Goal: Information Seeking & Learning: Find specific fact

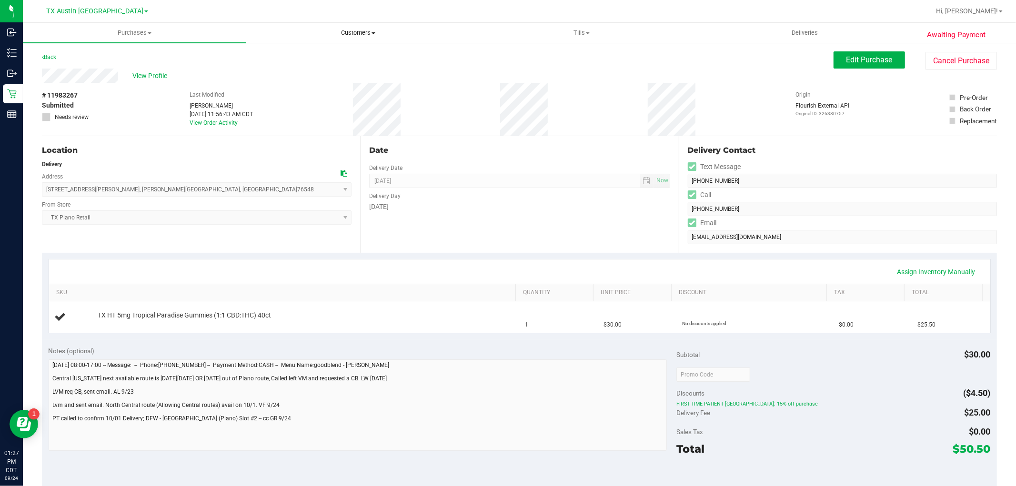
click at [370, 32] on span "Customers" at bounding box center [358, 33] width 222 height 9
click at [364, 52] on li "All customers" at bounding box center [357, 57] width 223 height 11
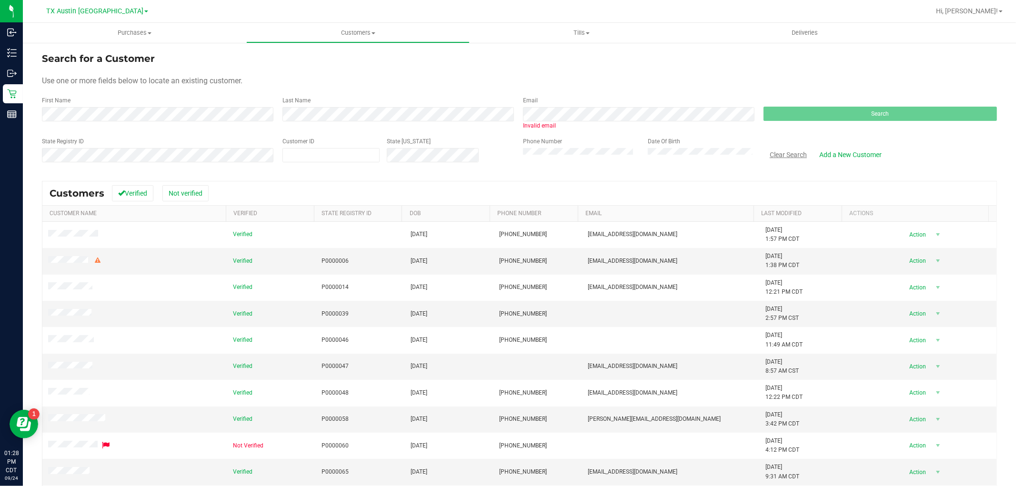
click at [788, 154] on button "Clear Search" at bounding box center [789, 155] width 50 height 16
click at [785, 151] on button "Clear Search" at bounding box center [789, 155] width 50 height 16
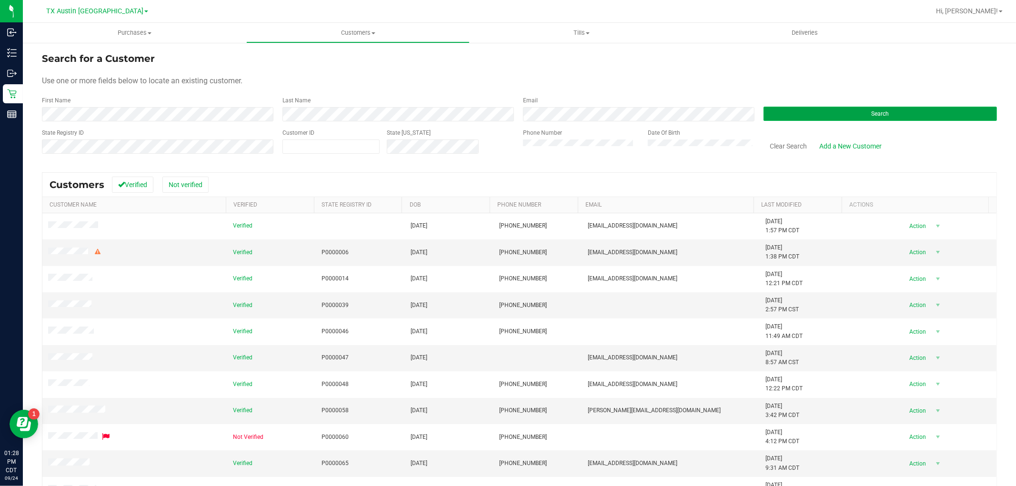
click at [801, 114] on button "Search" at bounding box center [880, 114] width 233 height 14
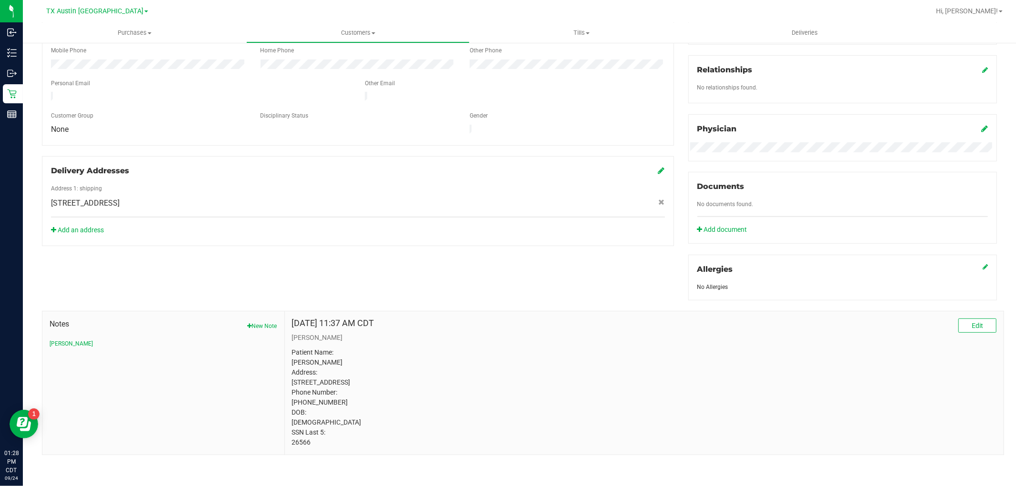
scroll to position [229, 0]
click at [326, 352] on p "Patient Name: Clifford G Spicer Address: 5651 Northwest Dr 4305 Mesquite, TX, 7…" at bounding box center [644, 398] width 705 height 100
copy p "Spicer"
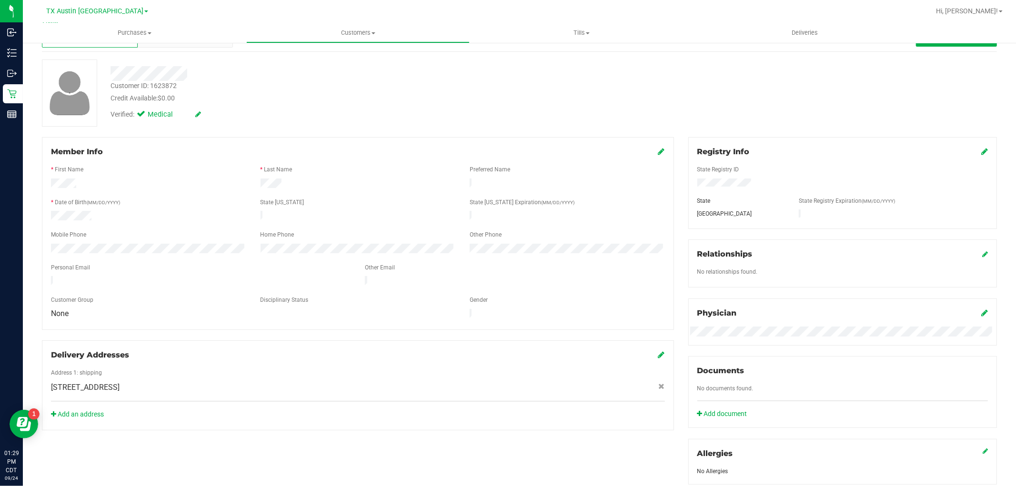
scroll to position [0, 0]
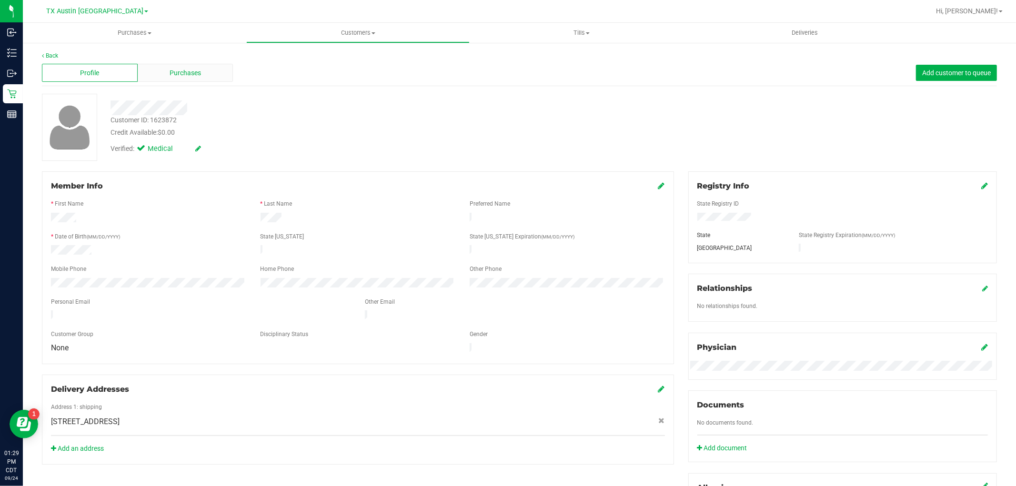
click at [208, 77] on div "Purchases" at bounding box center [186, 73] width 96 height 18
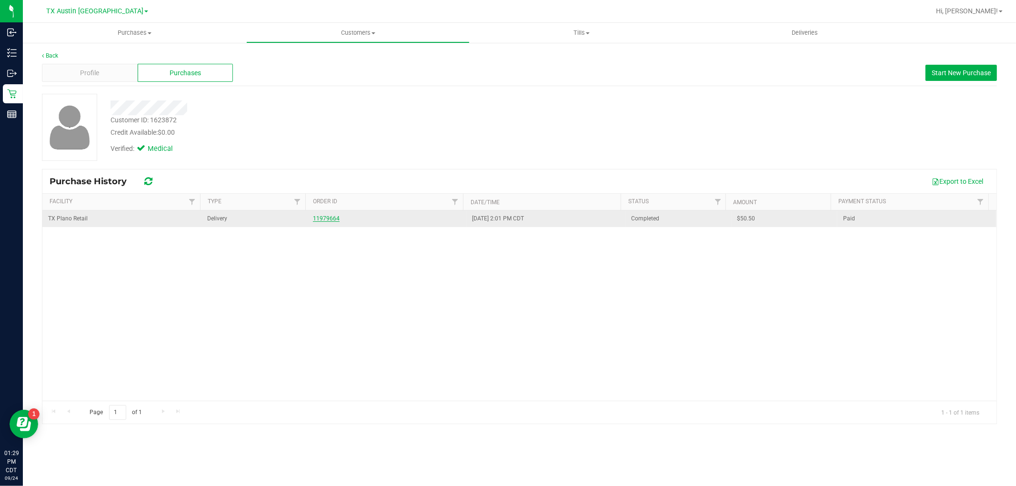
click at [323, 216] on link "11979664" at bounding box center [326, 218] width 27 height 7
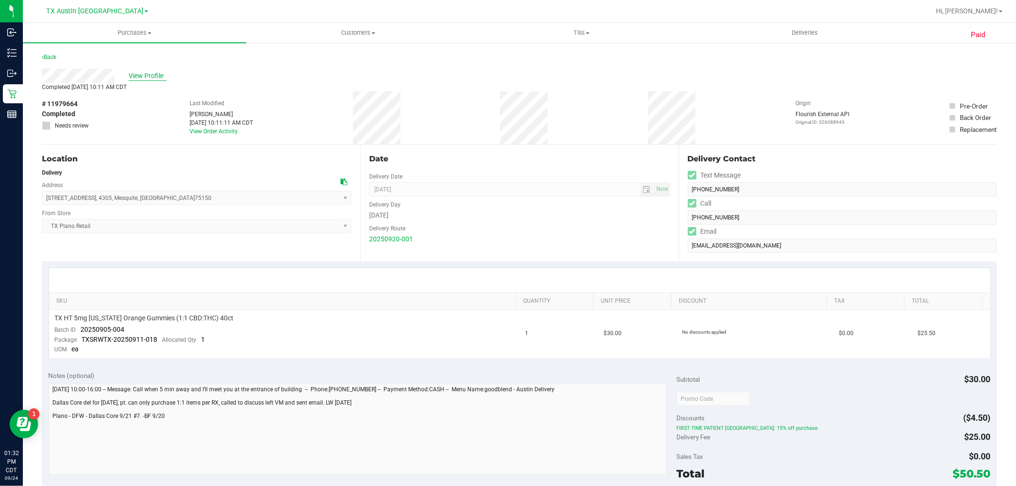
click at [158, 77] on span "View Profile" at bounding box center [148, 76] width 38 height 10
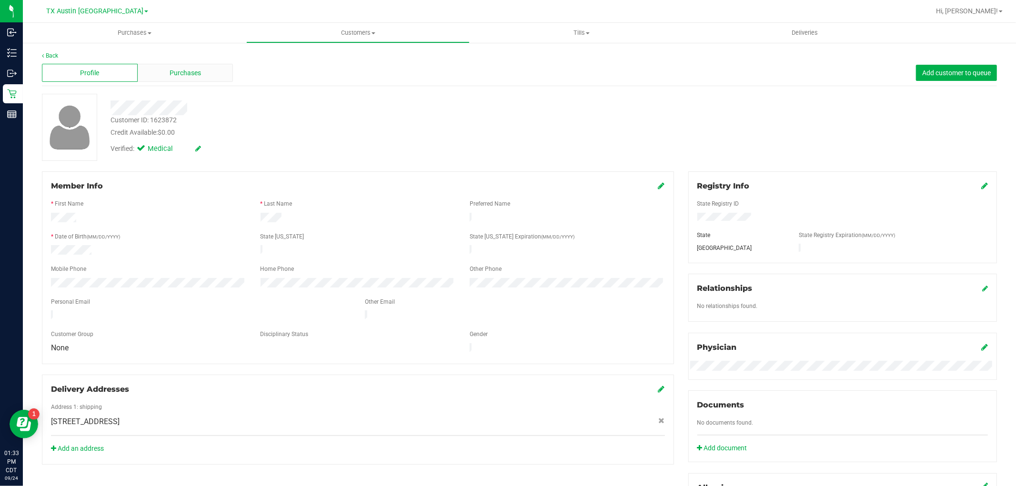
click at [187, 70] on span "Purchases" at bounding box center [185, 73] width 31 height 10
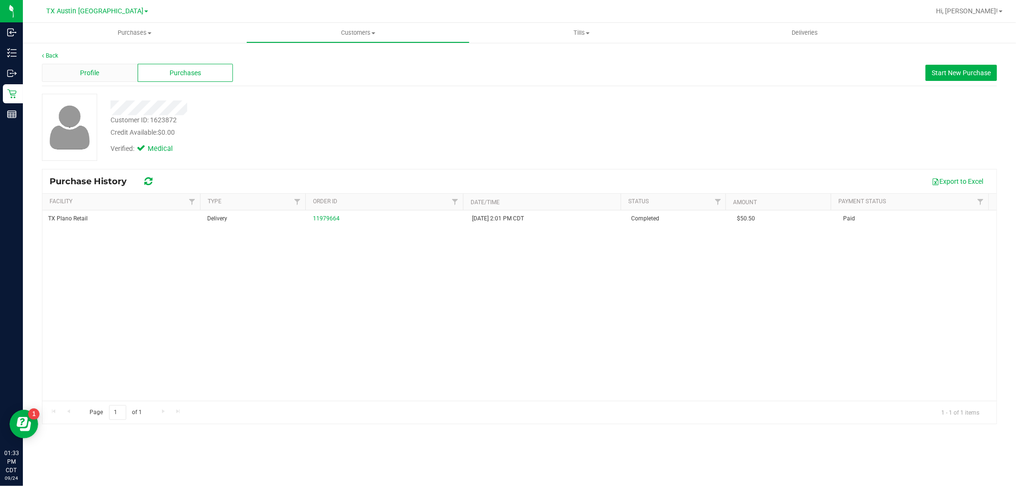
click at [117, 73] on div "Profile" at bounding box center [90, 73] width 96 height 18
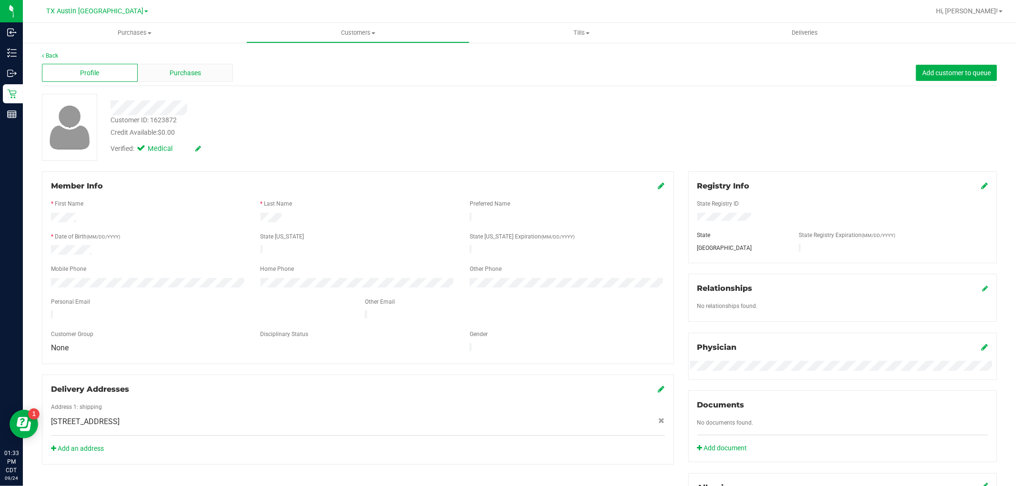
click at [203, 81] on div "Purchases" at bounding box center [186, 73] width 96 height 18
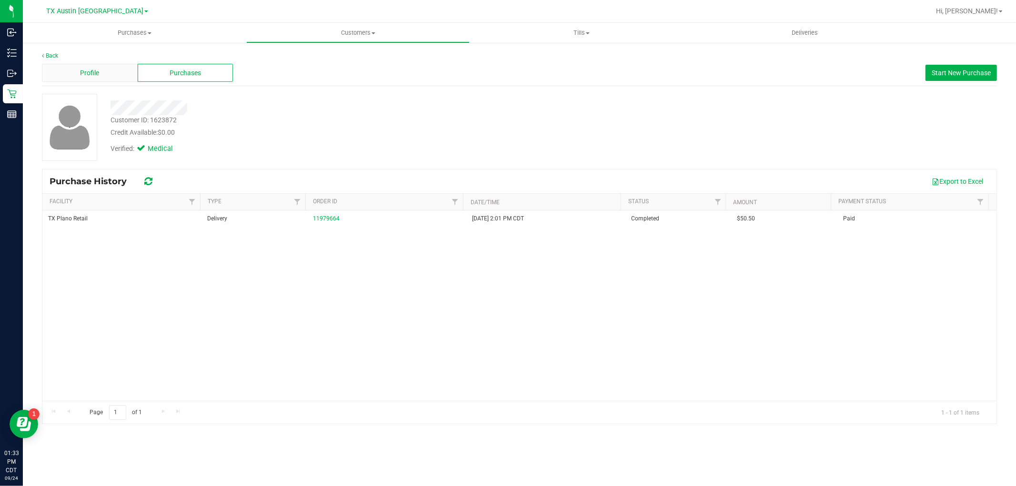
click at [107, 77] on div "Profile" at bounding box center [90, 73] width 96 height 18
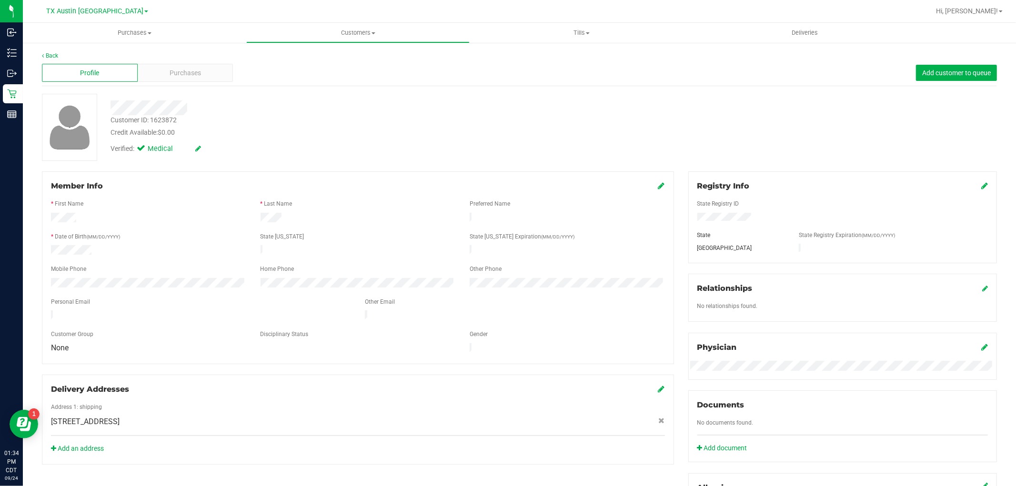
drag, startPoint x: 51, startPoint y: 412, endPoint x: 209, endPoint y: 413, distance: 157.7
click at [120, 416] on span "5651 Northwest Dr , 4305, Mesquite , TX 75150" at bounding box center [85, 421] width 69 height 11
copy span "5651 Northwest Dr , 4305, Mesquite , TX 75150"
